Goal: Information Seeking & Learning: Find specific fact

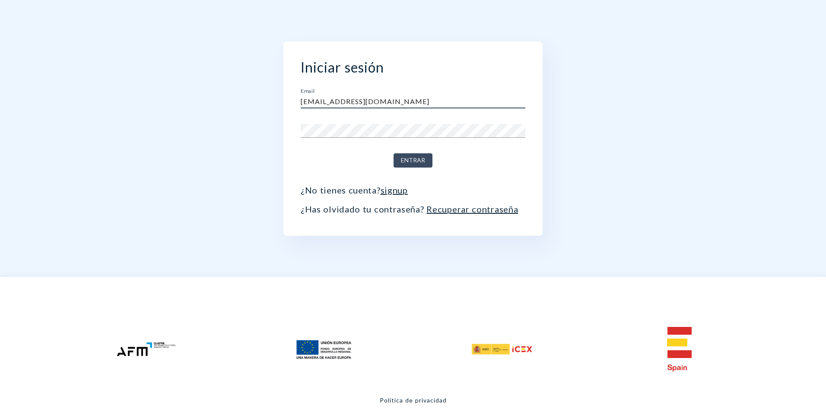
type input "direccion@zayer.es"
click at [393, 153] on button "Entrar" at bounding box center [412, 160] width 39 height 14
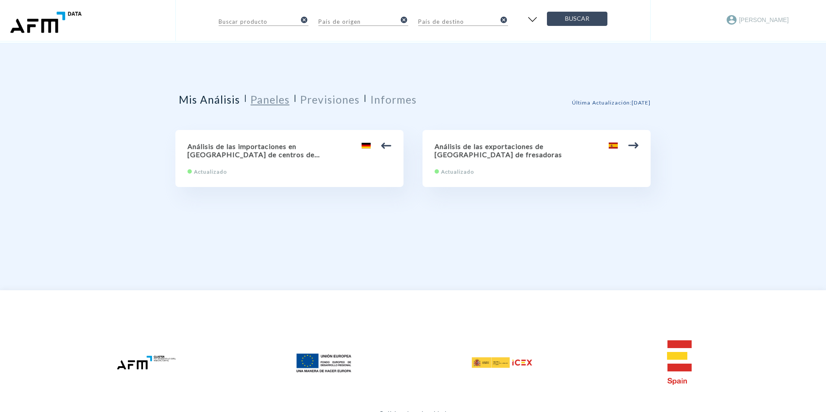
click at [263, 99] on h2 "Paneles" at bounding box center [270, 99] width 39 height 13
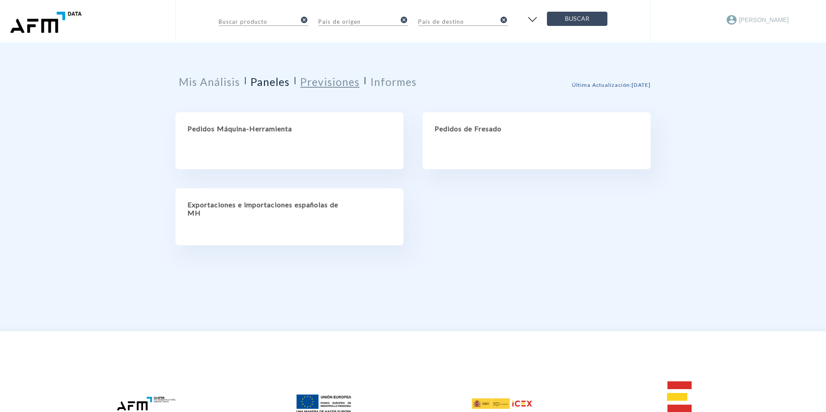
click at [335, 84] on h2 "Previsiones" at bounding box center [329, 82] width 59 height 13
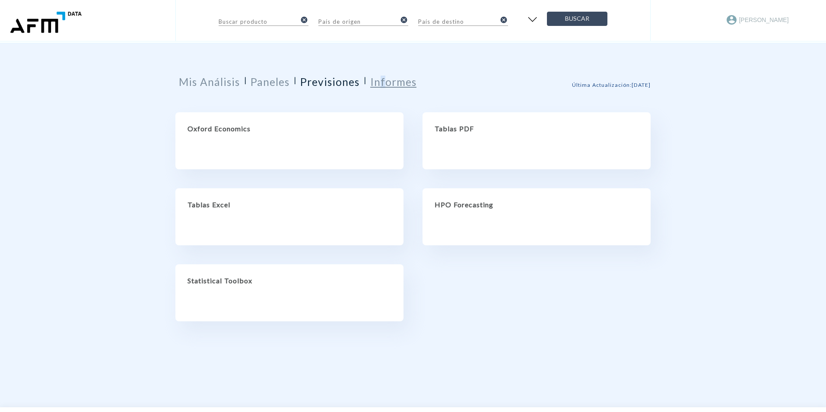
click at [387, 79] on h2 "Informes" at bounding box center [393, 82] width 46 height 13
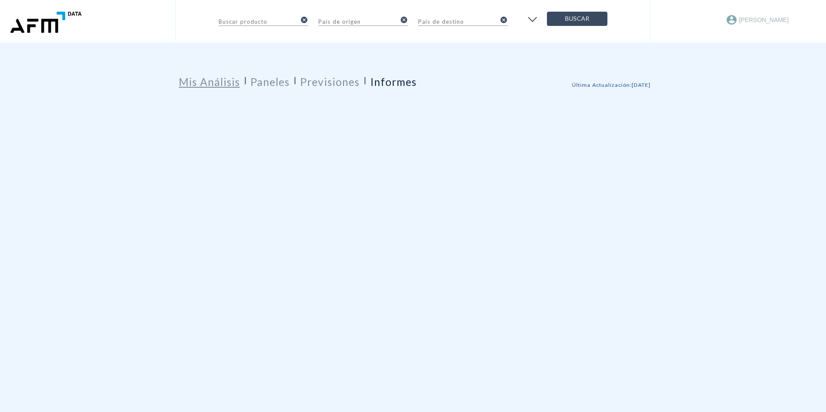
click at [220, 82] on h2 "Mis Análisis" at bounding box center [209, 82] width 61 height 13
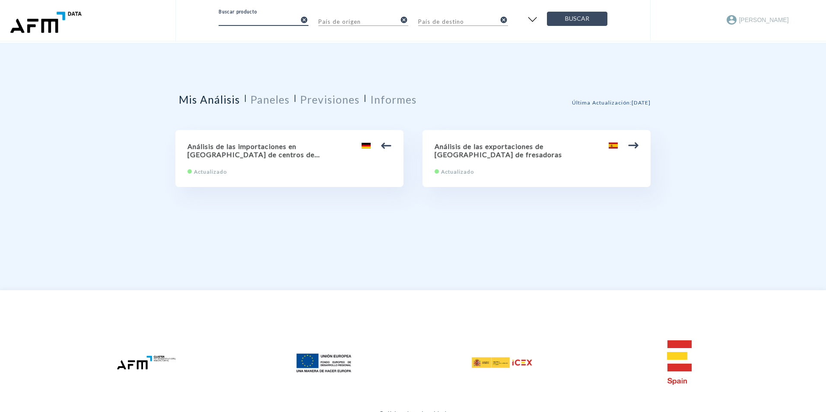
click at [280, 21] on input "text" at bounding box center [258, 21] width 78 height 10
click at [268, 44] on div "Buscar por índice" at bounding box center [413, 41] width 389 height 26
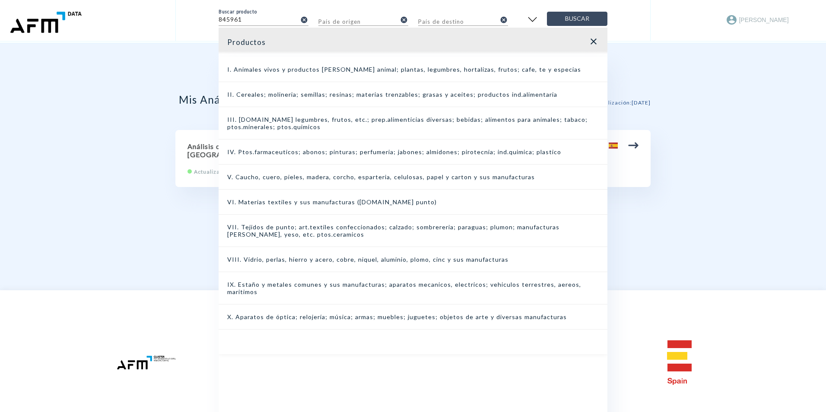
click at [275, 283] on div "IX. Estaño y metales comunes y sus manufacturas; aparatos mecanicos, electricos…" at bounding box center [413, 288] width 389 height 32
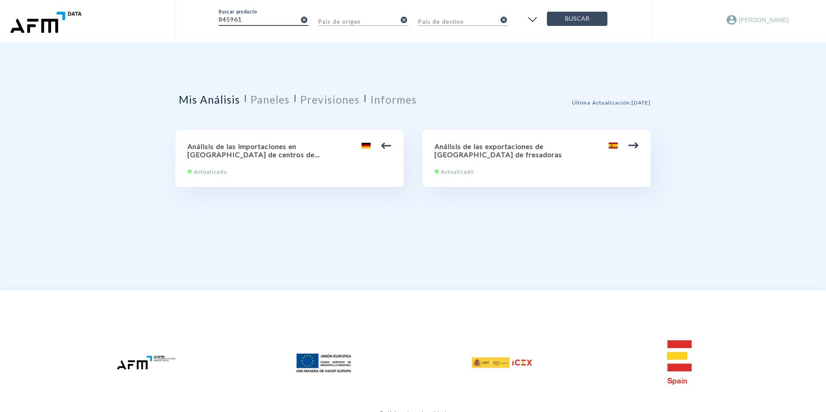
drag, startPoint x: 244, startPoint y: 18, endPoint x: 167, endPoint y: 7, distance: 78.1
click at [167, 7] on header "Buscar producto 845961 cancel País de origen cancel País de destino cancel Busc…" at bounding box center [413, 21] width 826 height 43
type input "fresadoras"
click at [547, 12] on button "Buscar" at bounding box center [577, 19] width 60 height 14
click at [294, 20] on input "fresadoras" at bounding box center [258, 21] width 78 height 10
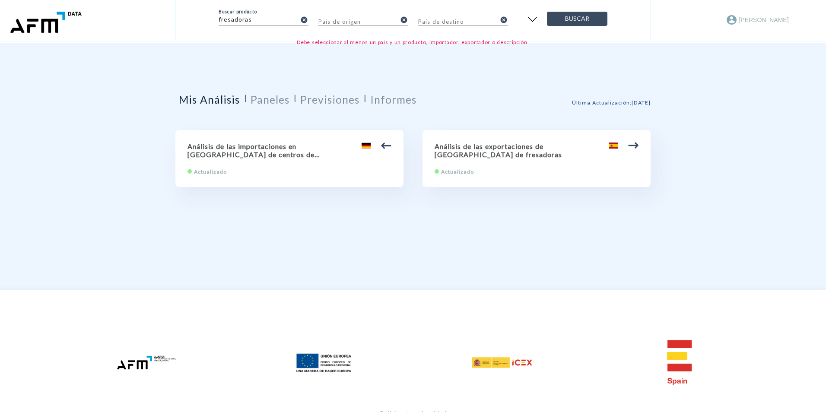
click at [268, 41] on p "Debe seleccionar al menos un país y un producto, importador, exportador o descr…" at bounding box center [413, 42] width 389 height 10
click at [305, 22] on icon "cancel" at bounding box center [304, 20] width 8 height 8
click at [276, 38] on p "Debe seleccionar al menos un país y un producto, importador, exportador o descr…" at bounding box center [413, 42] width 389 height 10
click at [351, 20] on input "text" at bounding box center [357, 21] width 78 height 10
type input "españa"
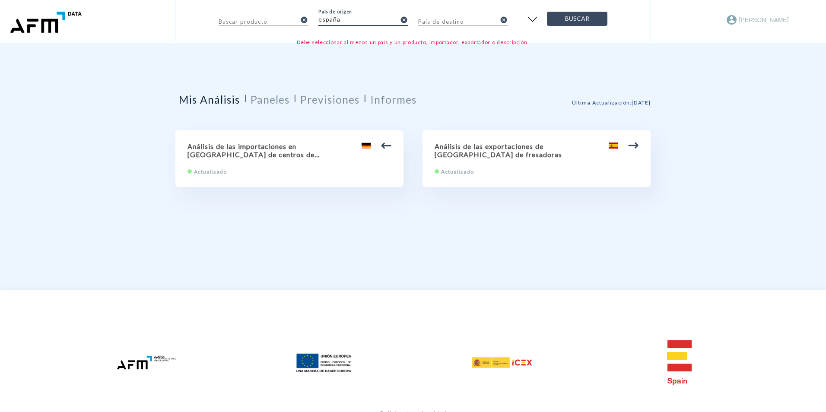
click at [456, 20] on input "text" at bounding box center [457, 21] width 78 height 10
type input "USA"
click at [244, 21] on input "text" at bounding box center [258, 21] width 78 height 10
click at [247, 41] on p "Debe seleccionar al menos un país y un producto, importador, exportador o descr…" at bounding box center [413, 42] width 389 height 10
click at [246, 19] on input "text" at bounding box center [258, 21] width 78 height 10
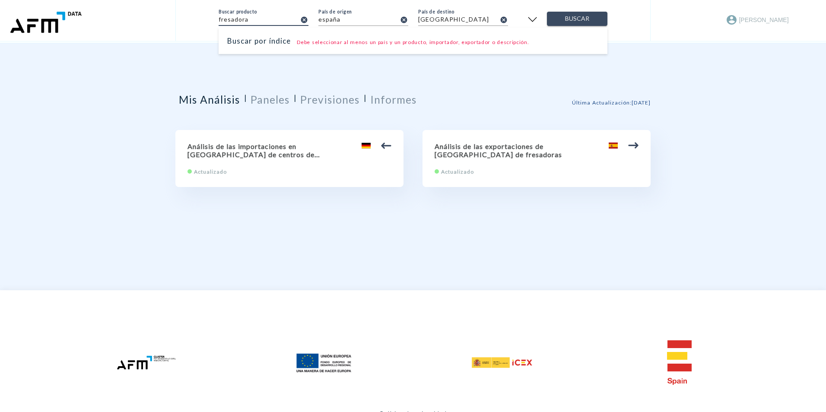
type input "fresadora"
click at [579, 16] on span "Buscar" at bounding box center [577, 18] width 46 height 11
click at [249, 24] on input "fresadora" at bounding box center [258, 21] width 78 height 10
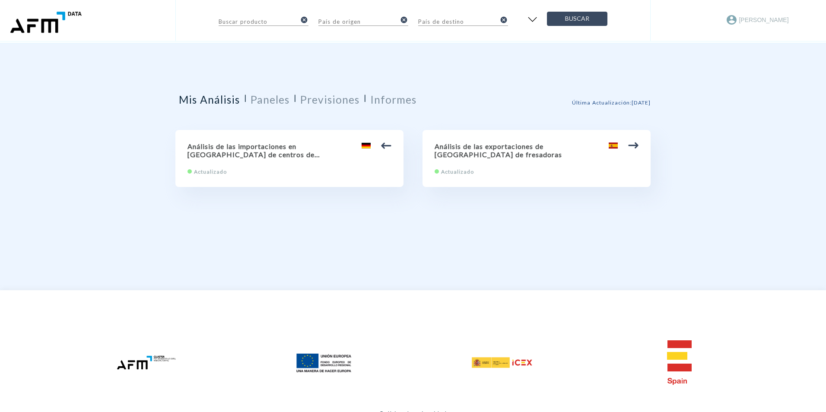
click at [255, 22] on input "text" at bounding box center [258, 21] width 78 height 10
click at [252, 42] on div "Buscar por índice" at bounding box center [413, 41] width 389 height 26
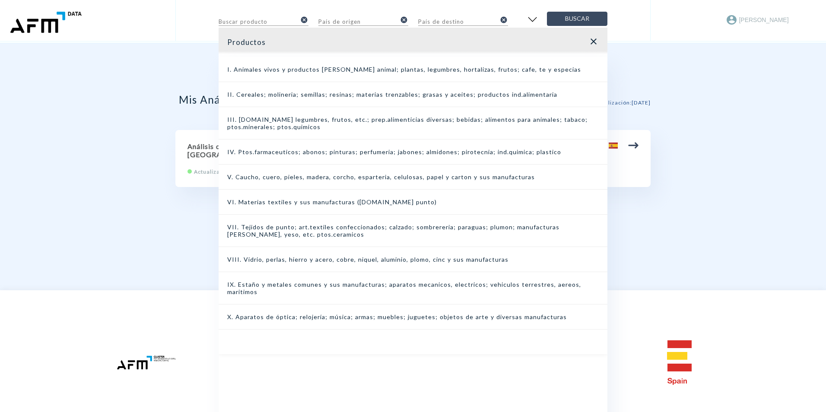
click at [291, 285] on div "IX. Estaño y metales comunes y sus manufacturas; aparatos mecanicos, electricos…" at bounding box center [413, 288] width 389 height 32
